Goal: Navigation & Orientation: Find specific page/section

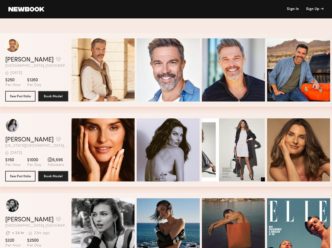
click at [315, 9] on div "Sign Up" at bounding box center [315, 9] width 18 height 4
click at [56, 60] on button "grid" at bounding box center [59, 59] width 6 height 5
click at [105, 70] on span "Quick Preview" at bounding box center [109, 70] width 32 height 5
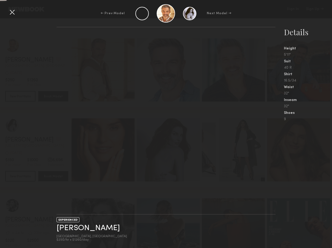
click at [171, 70] on span "Quick Preview" at bounding box center [174, 70] width 32 height 5
click at [236, 70] on nb-gallery-light at bounding box center [167, 121] width 220 height 188
click at [301, 70] on div "Details Height 5'11" Suit 40 R Shirt 16.5/34 Waist 32" Inseam 32" Shoes 9" at bounding box center [308, 74] width 48 height 94
click at [39, 140] on div "EXPERIENCED [PERSON_NAME] [GEOGRAPHIC_DATA], [GEOGRAPHIC_DATA] $250/hr • $1260/…" at bounding box center [166, 137] width 332 height 221
click at [105, 150] on nb-gallery-light at bounding box center [167, 121] width 220 height 188
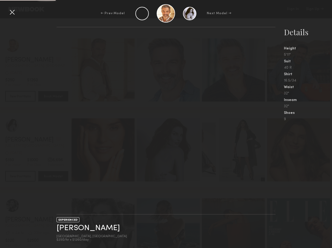
click at [171, 150] on nb-gallery-light at bounding box center [167, 121] width 220 height 188
click at [236, 150] on nb-gallery-light at bounding box center [167, 121] width 220 height 188
